Goal: Find specific page/section: Find specific page/section

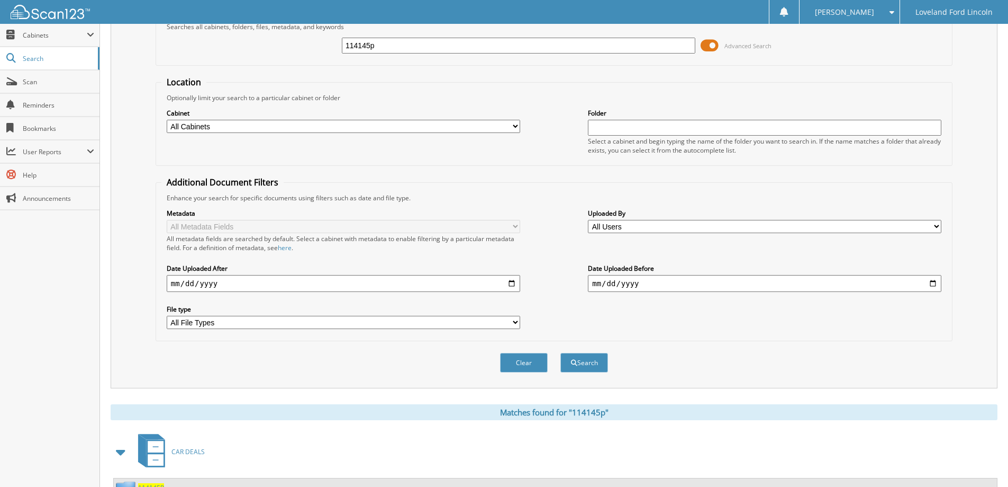
scroll to position [53, 0]
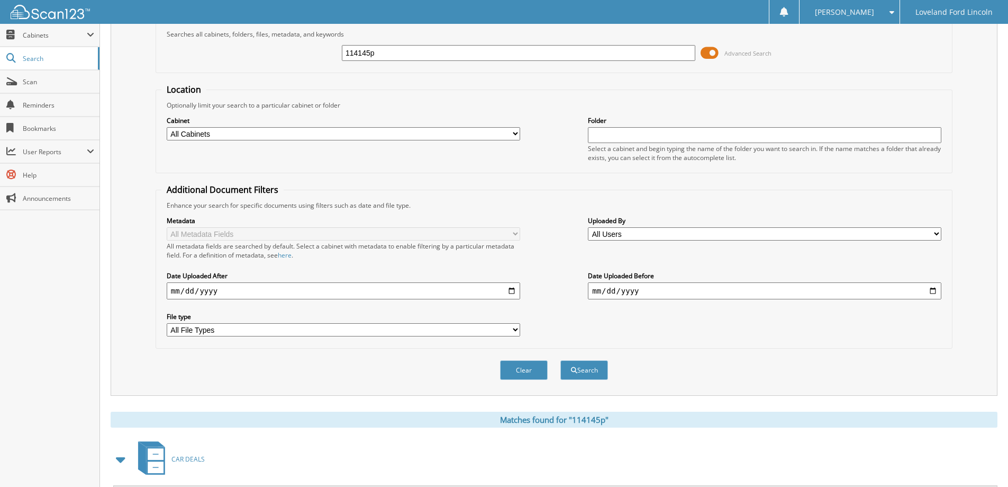
drag, startPoint x: 394, startPoint y: 54, endPoint x: 302, endPoint y: 61, distance: 91.9
click at [303, 61] on div "114145p Advanced Search" at bounding box center [554, 53] width 786 height 29
type input "327422"
click at [561, 360] on button "Search" at bounding box center [585, 370] width 48 height 20
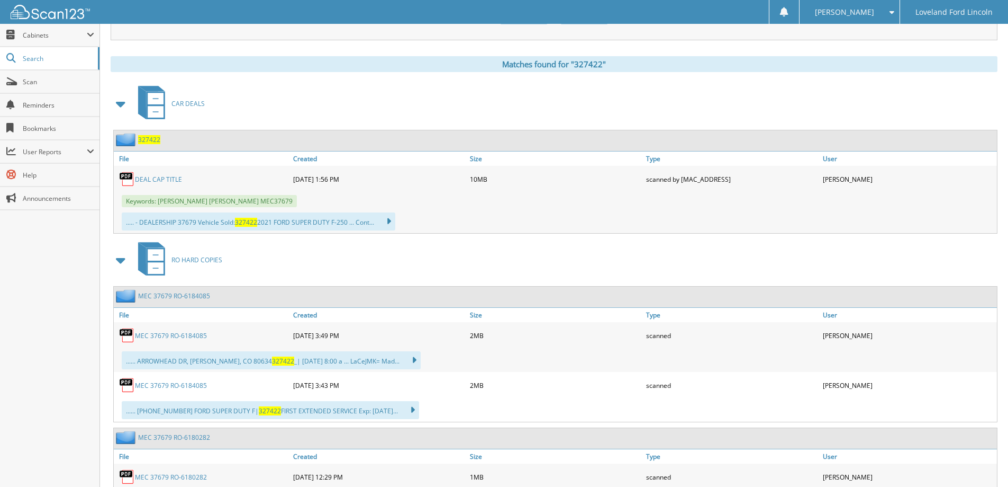
scroll to position [476, 0]
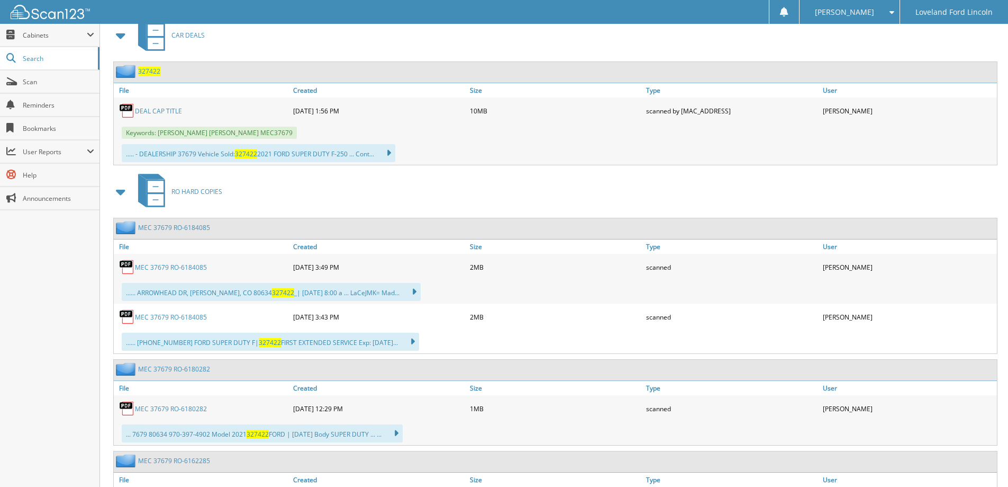
click at [166, 112] on link "DEAL CAP TITLE" at bounding box center [158, 110] width 47 height 9
